Goal: Task Accomplishment & Management: Use online tool/utility

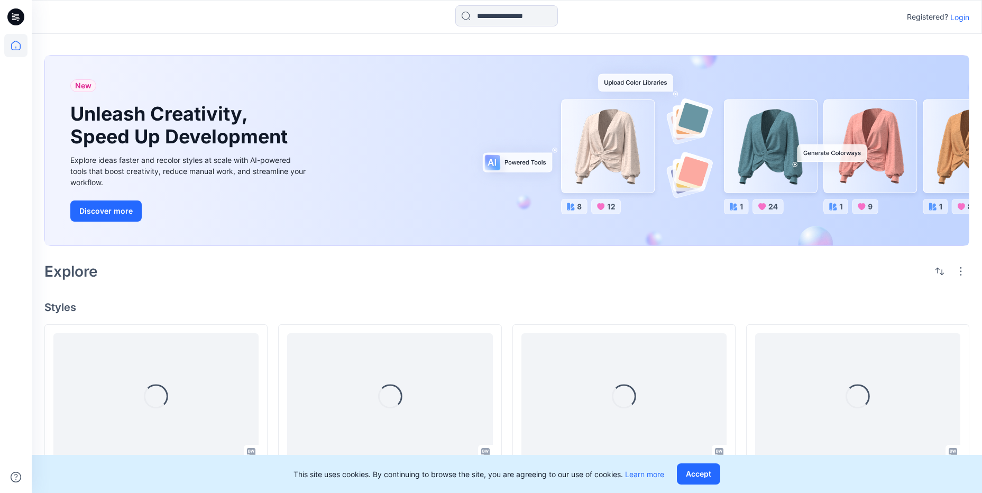
click at [957, 17] on p "Login" at bounding box center [959, 17] width 19 height 11
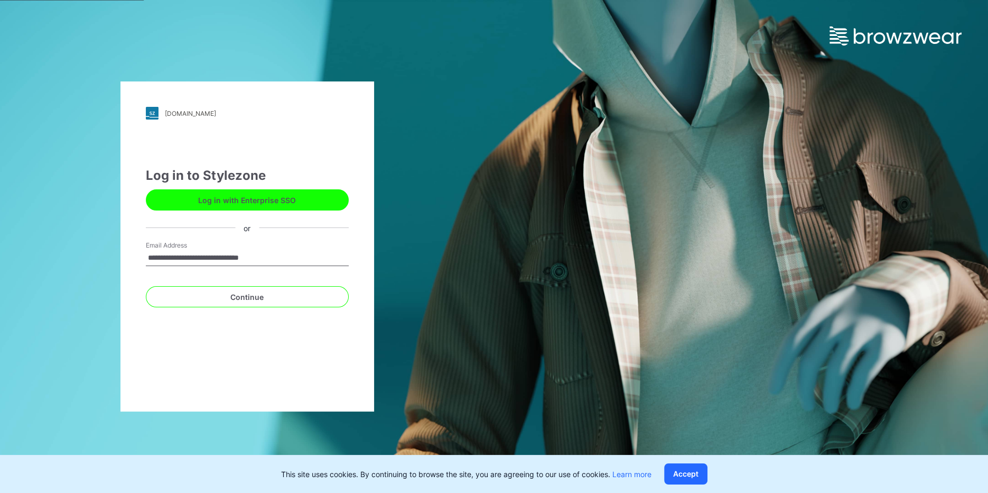
click at [201, 266] on input "**********" at bounding box center [247, 258] width 203 height 16
type input "**********"
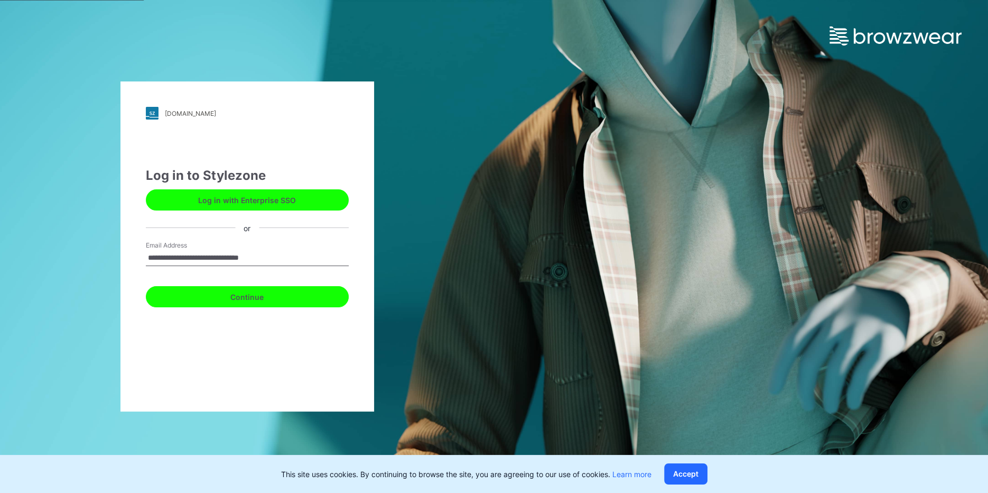
click at [202, 300] on button "Continue" at bounding box center [247, 296] width 203 height 21
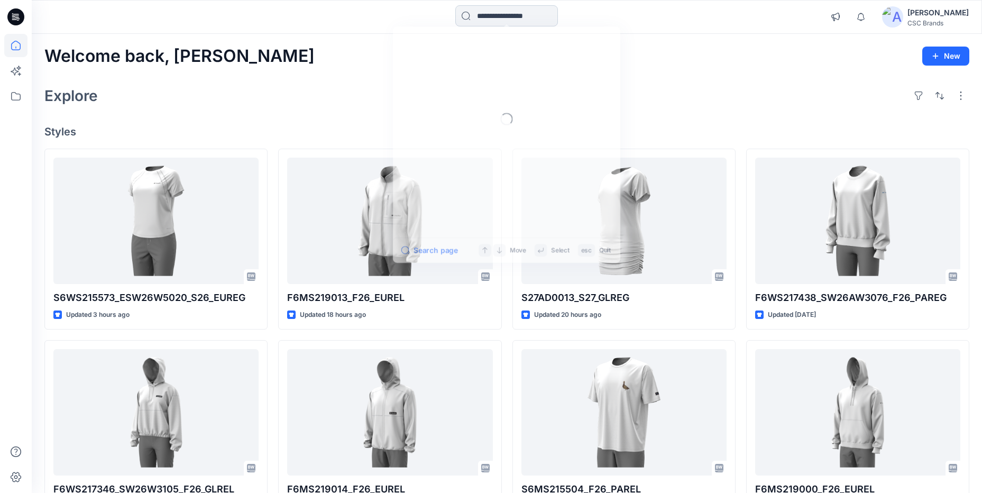
click at [473, 10] on input at bounding box center [506, 15] width 103 height 21
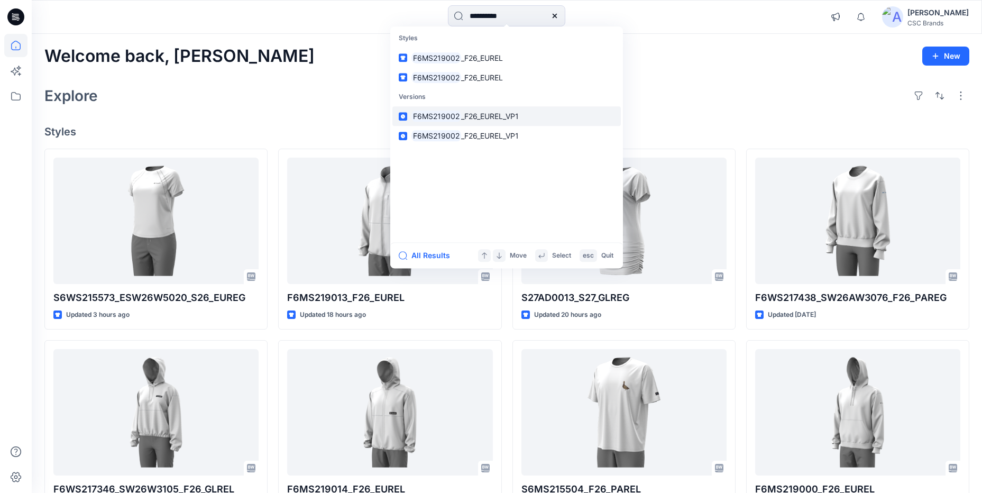
type input "**********"
click at [464, 119] on span "_F26_EUREL_VP1" at bounding box center [490, 116] width 58 height 9
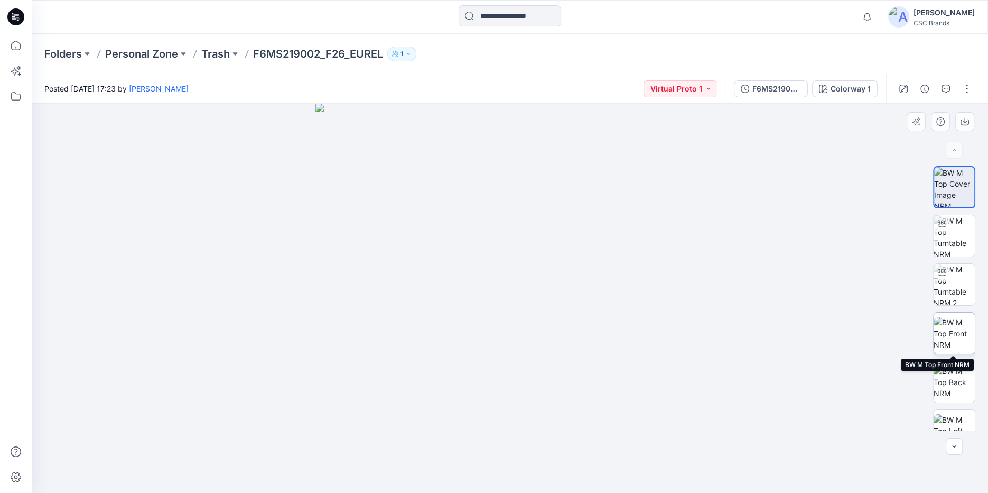
click at [962, 341] on img at bounding box center [954, 333] width 41 height 33
click at [489, 17] on input at bounding box center [510, 15] width 103 height 21
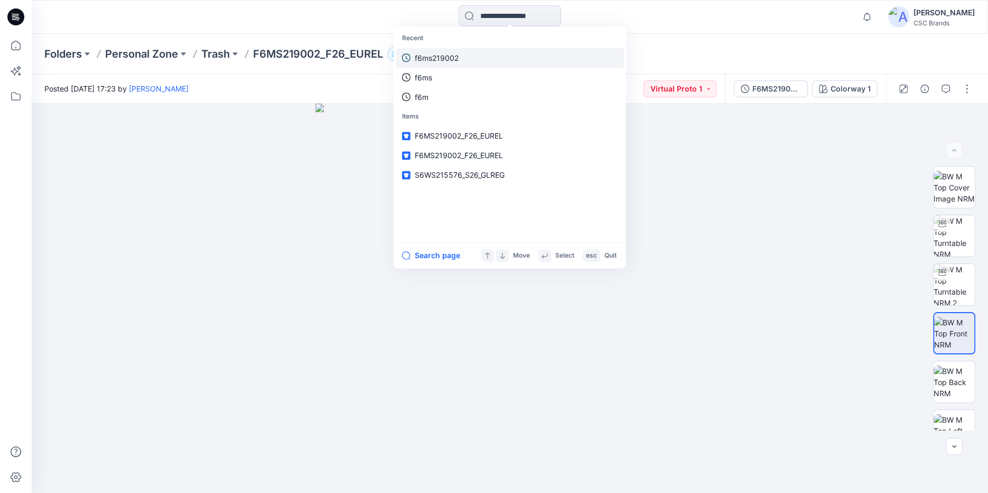
click at [458, 62] on p "f6ms219002" at bounding box center [437, 57] width 44 height 11
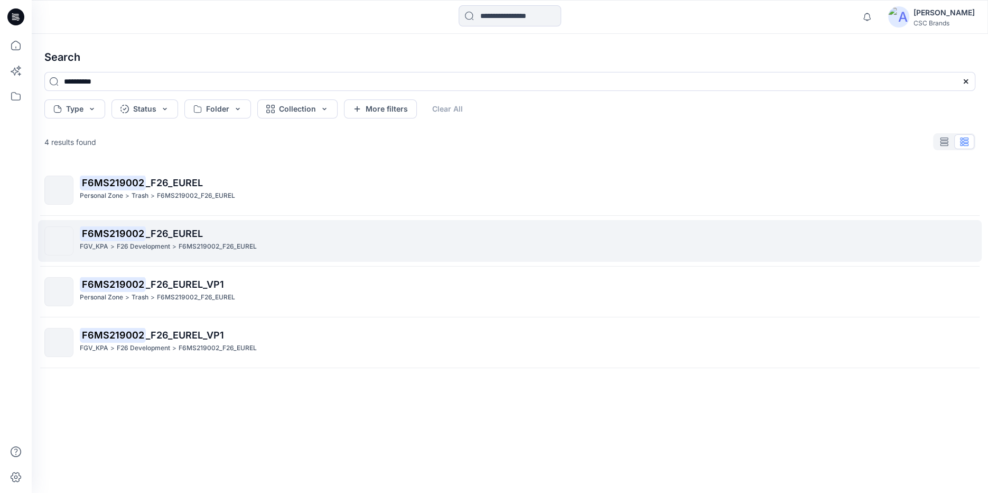
click at [158, 238] on span "_F26_EUREL" at bounding box center [174, 233] width 57 height 11
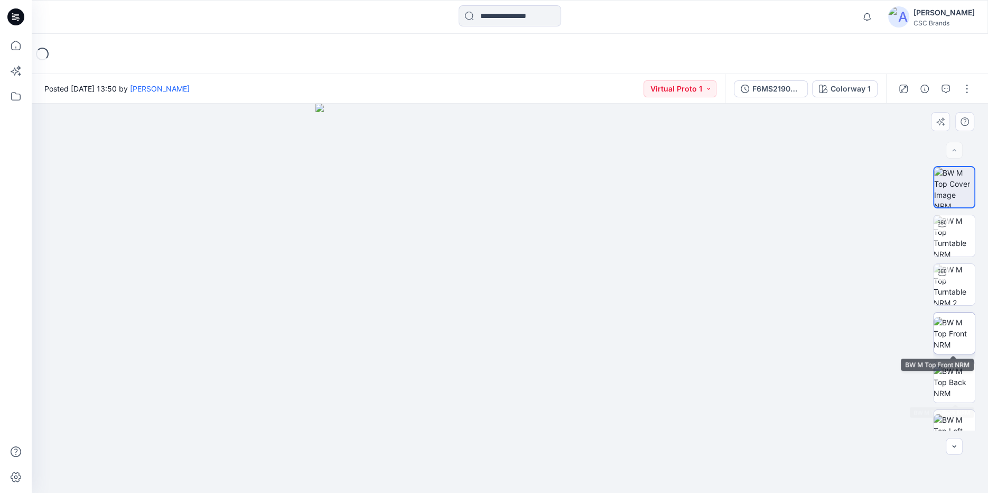
click at [957, 330] on img at bounding box center [954, 333] width 41 height 33
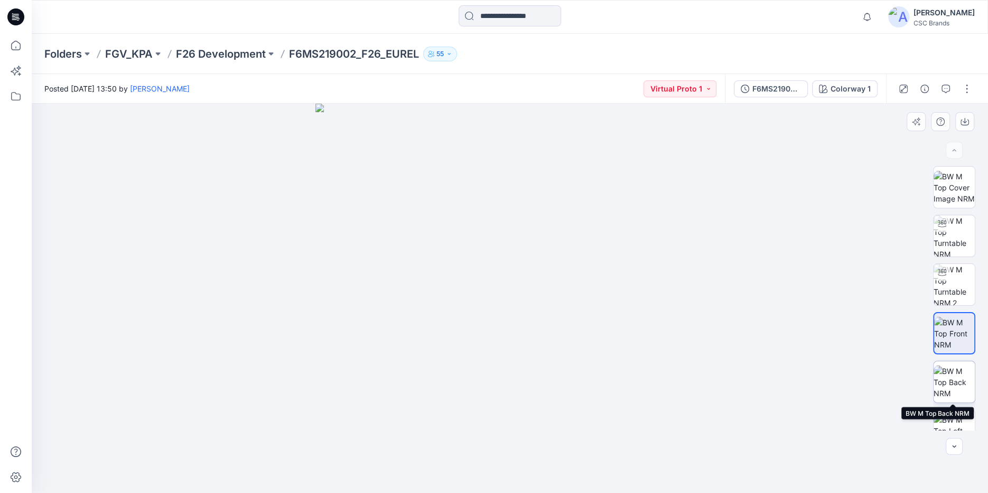
click at [949, 386] on img at bounding box center [954, 381] width 41 height 33
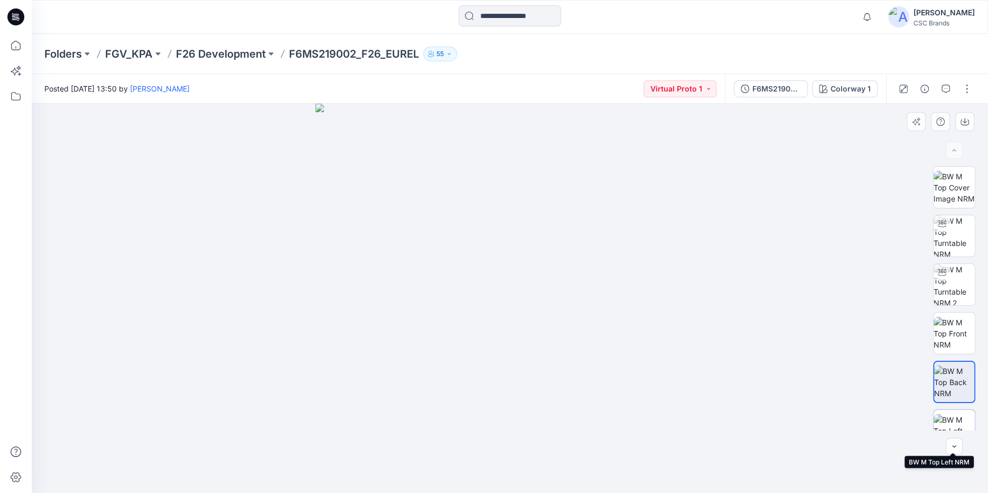
click at [948, 415] on img at bounding box center [954, 430] width 41 height 33
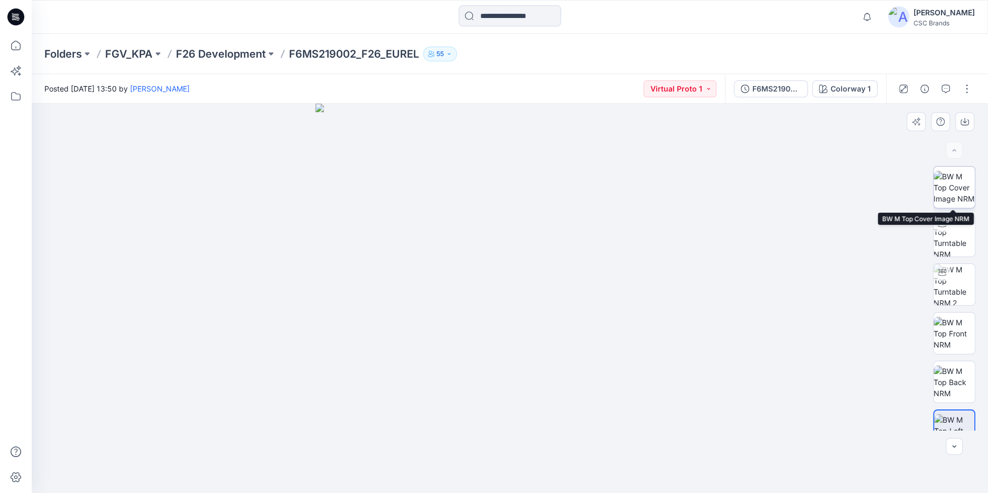
click at [953, 198] on img at bounding box center [954, 187] width 41 height 33
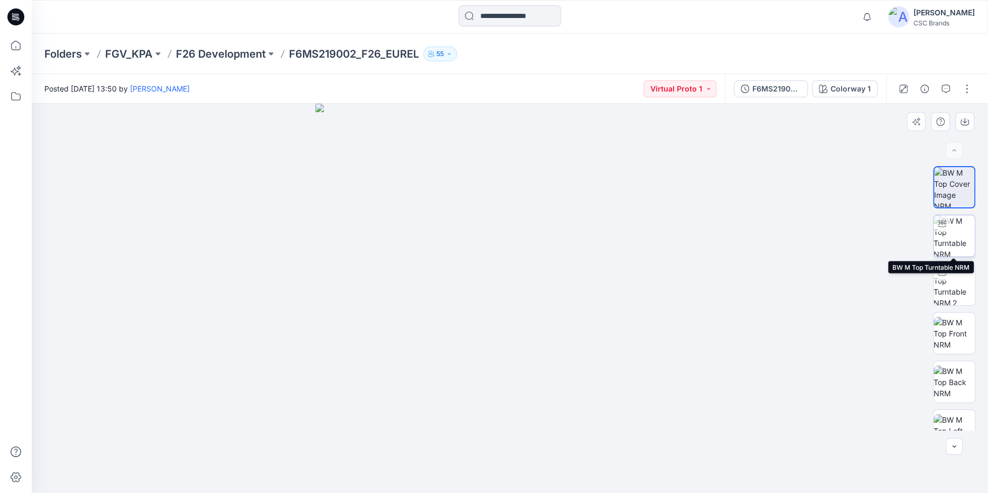
click at [963, 247] on img at bounding box center [954, 235] width 41 height 41
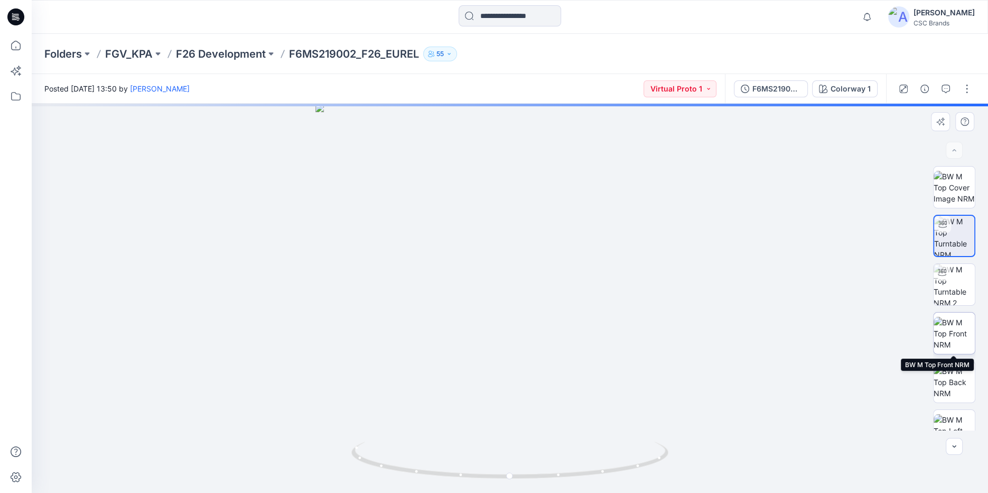
click at [955, 329] on img at bounding box center [954, 333] width 41 height 33
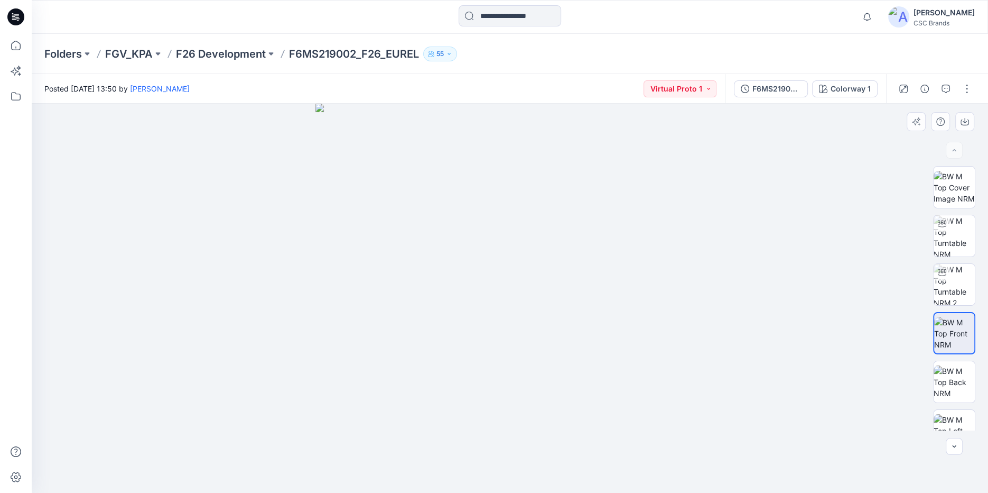
click at [920, 395] on div at bounding box center [510, 298] width 957 height 389
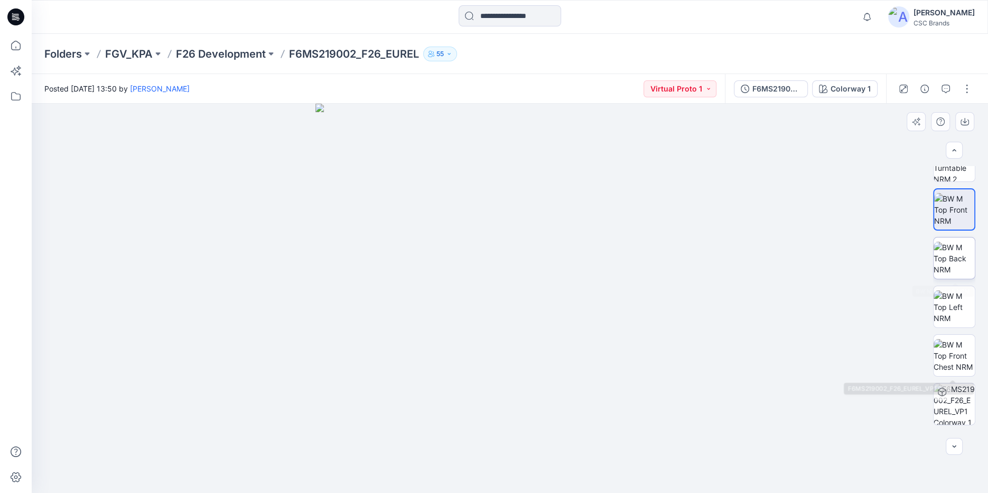
scroll to position [170, 0]
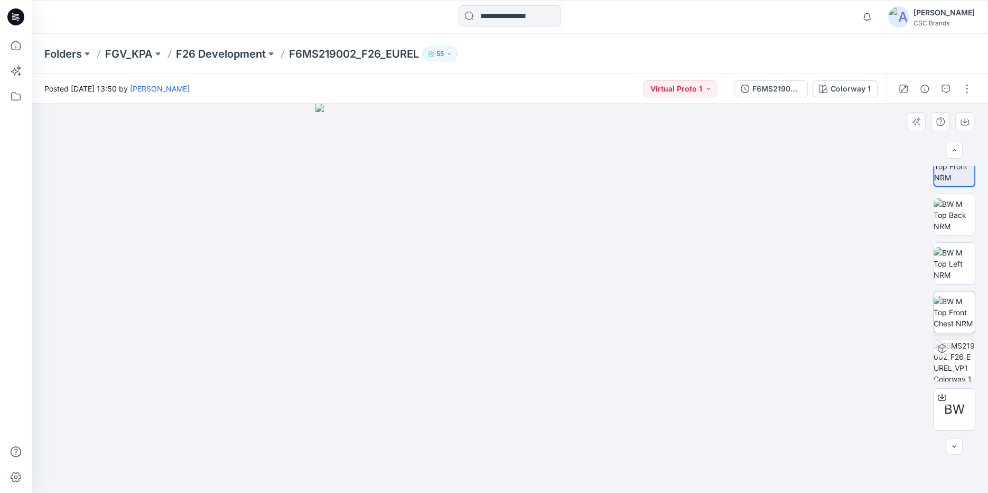
click at [960, 315] on img at bounding box center [954, 311] width 41 height 33
click at [965, 96] on button "button" at bounding box center [967, 88] width 17 height 17
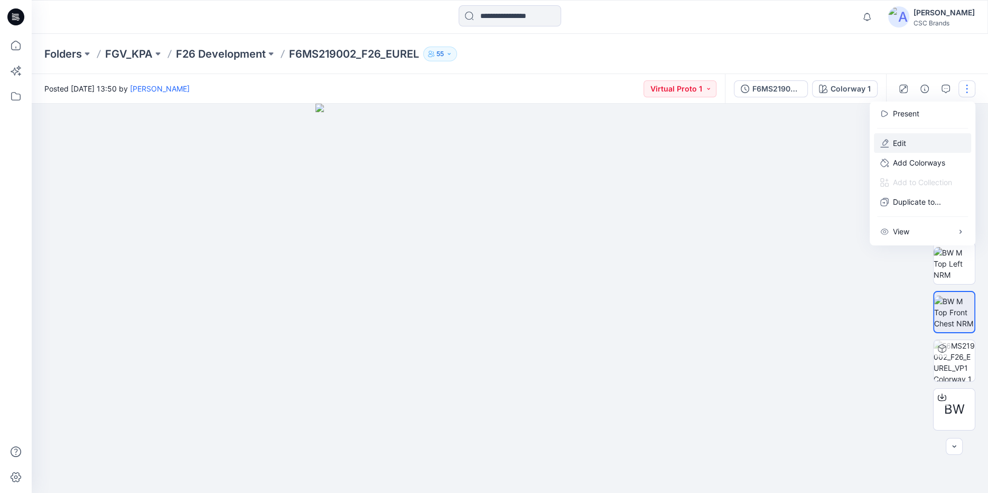
click at [933, 141] on button "Edit" at bounding box center [922, 143] width 97 height 20
